Goal: Task Accomplishment & Management: Complete application form

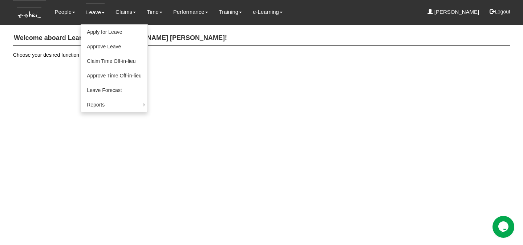
click at [88, 10] on link "Leave" at bounding box center [95, 12] width 19 height 17
click at [89, 9] on link "Leave" at bounding box center [95, 12] width 19 height 17
click at [90, 34] on link "Apply for Leave" at bounding box center [114, 32] width 66 height 15
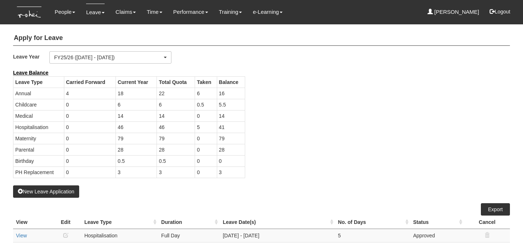
select select "50"
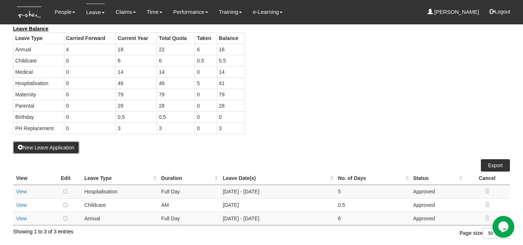
click at [70, 149] on button "New Leave Application" at bounding box center [46, 147] width 66 height 12
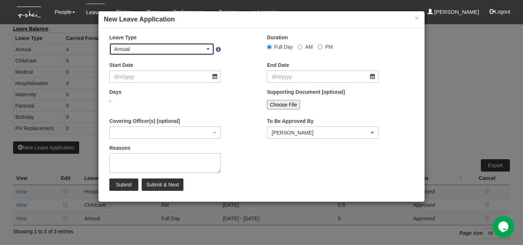
click at [208, 46] on div "Annual" at bounding box center [162, 48] width 96 height 7
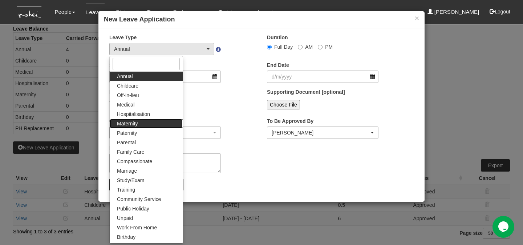
click at [130, 125] on span "Maternity" at bounding box center [127, 123] width 21 height 7
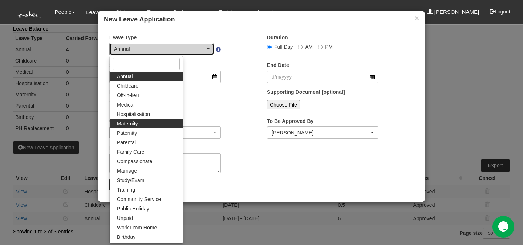
select select "6"
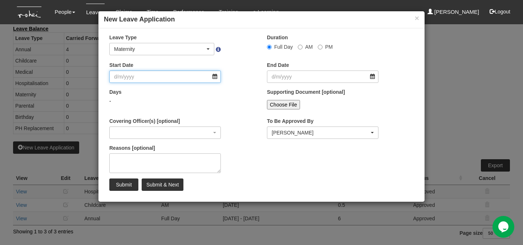
click at [214, 76] on input "Start Date" at bounding box center [165, 76] width 112 height 12
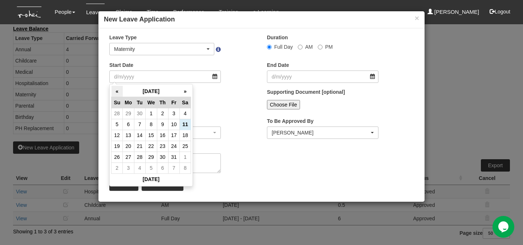
click at [118, 93] on th "«" at bounding box center [117, 91] width 11 height 11
click at [174, 116] on td "1" at bounding box center [173, 113] width 11 height 11
type input "[DATE]"
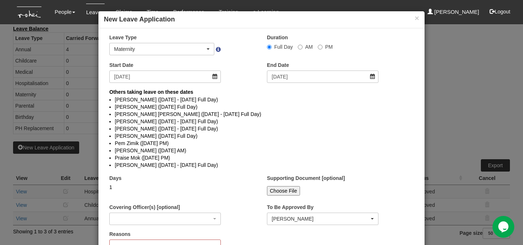
select select
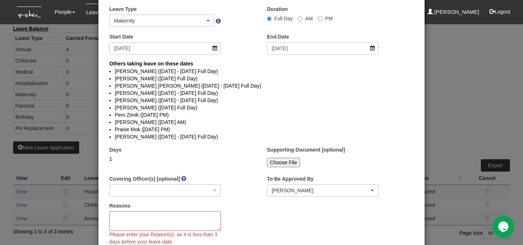
scroll to position [27, 0]
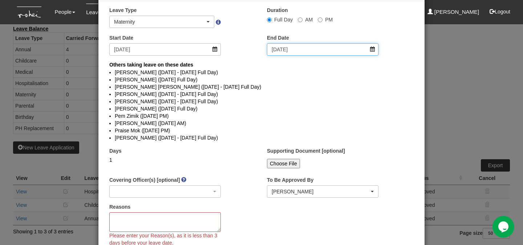
click at [369, 49] on input "[DATE]" at bounding box center [323, 49] width 112 height 12
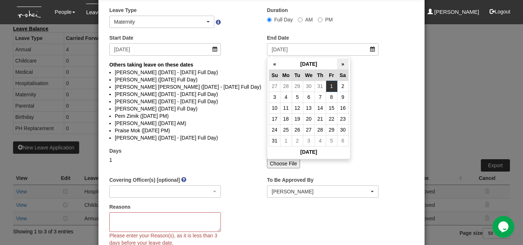
click at [343, 65] on th "»" at bounding box center [342, 63] width 11 height 11
click at [323, 121] on td "20" at bounding box center [320, 118] width 11 height 11
type input "[DATE]"
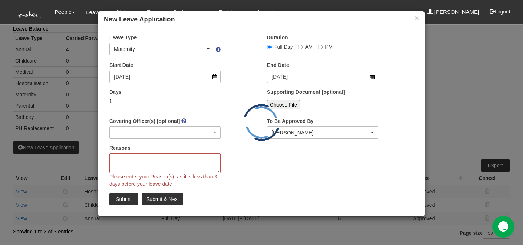
scroll to position [0, 0]
select select
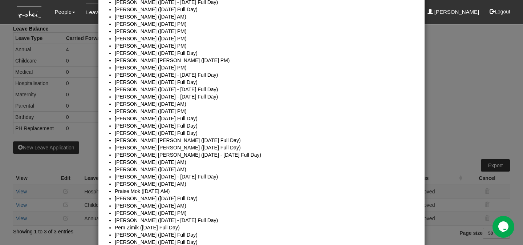
scroll to position [738, 0]
